Goal: Find specific page/section: Find specific page/section

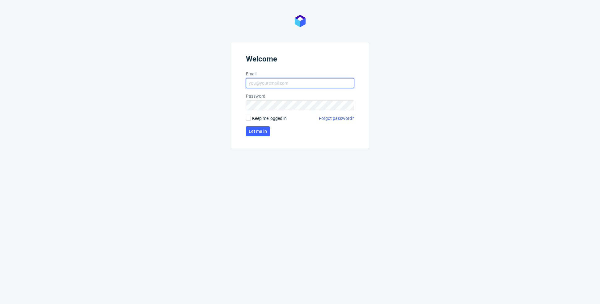
type input "[EMAIL_ADDRESS][DOMAIN_NAME]"
click at [270, 118] on span "Keep me logged in" at bounding box center [269, 118] width 35 height 6
click at [251, 118] on input "Keep me logged in" at bounding box center [248, 118] width 5 height 5
checkbox input "true"
click at [264, 129] on span "Let me in" at bounding box center [258, 131] width 18 height 4
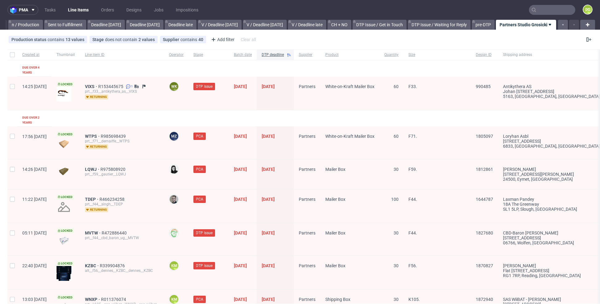
scroll to position [978, 0]
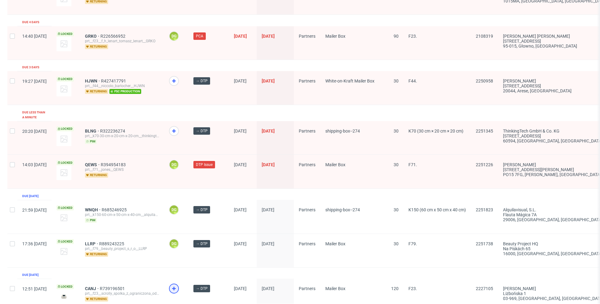
click at [176, 287] on use at bounding box center [174, 289] width 4 height 4
drag, startPoint x: 554, startPoint y: 292, endPoint x: 570, endPoint y: 292, distance: 16.4
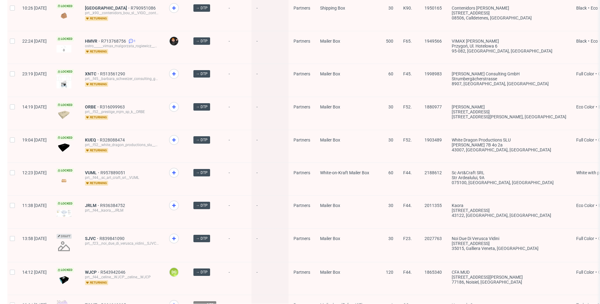
scroll to position [776, 0]
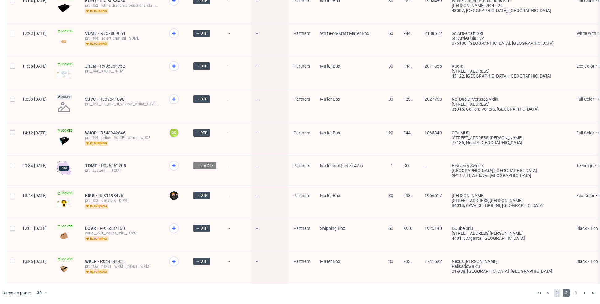
click at [553, 294] on span "1" at bounding box center [556, 292] width 7 height 7
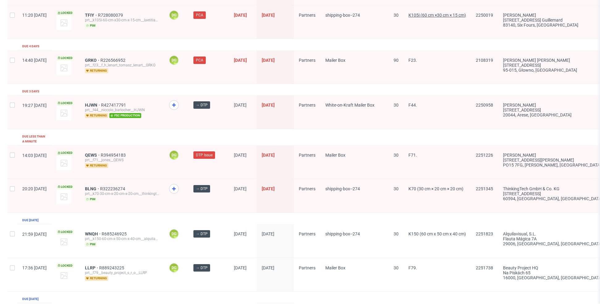
scroll to position [912, 0]
